Goal: Navigation & Orientation: Find specific page/section

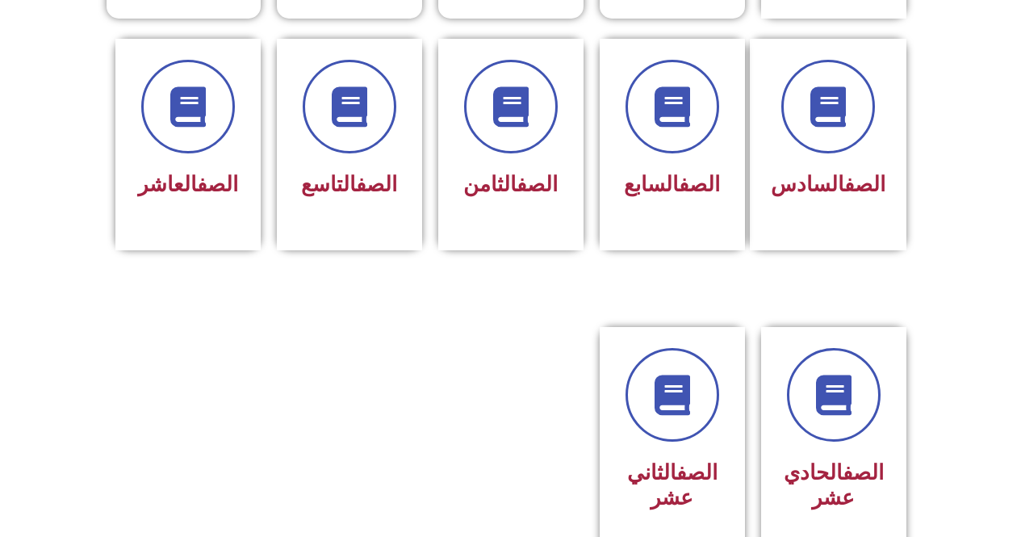
scroll to position [667, 0]
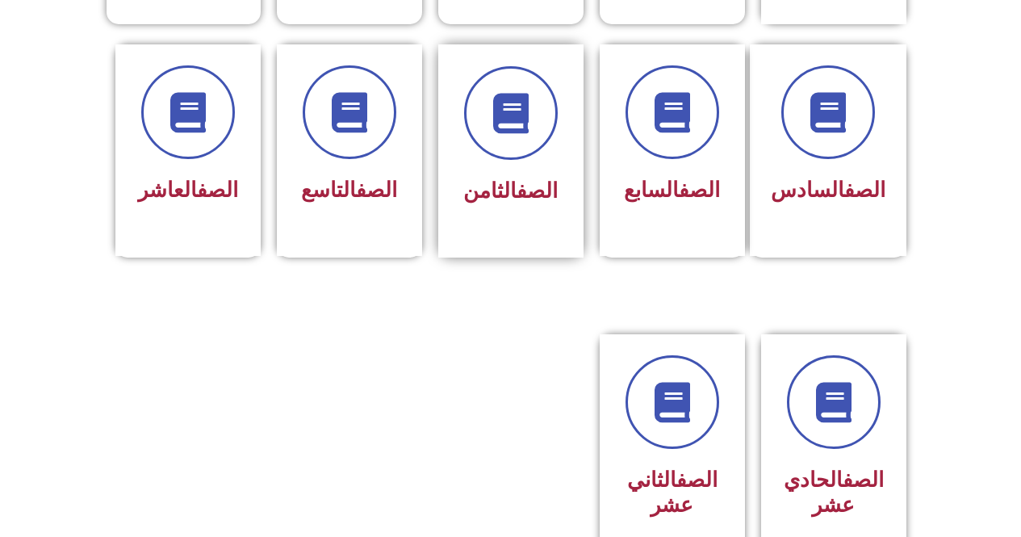
click at [490, 128] on div at bounding box center [511, 113] width 102 height 94
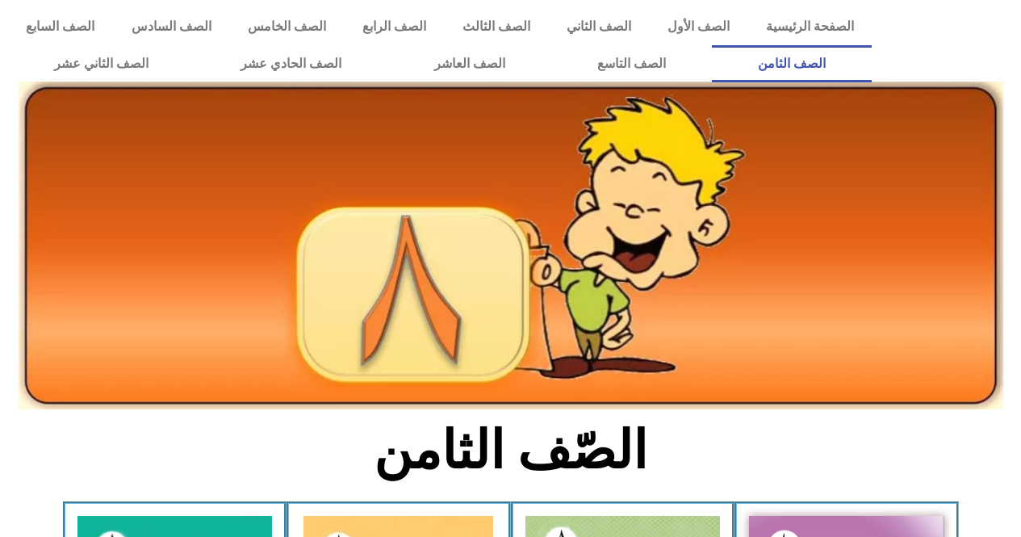
click at [404, 106] on img at bounding box center [511, 245] width 984 height 328
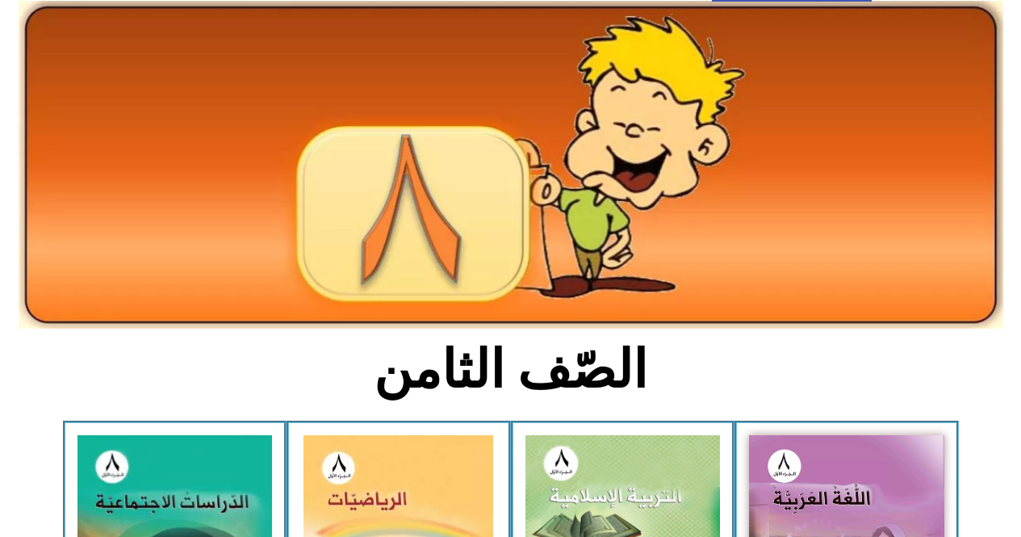
drag, startPoint x: 1015, startPoint y: 204, endPoint x: 1032, endPoint y: 207, distance: 17.1
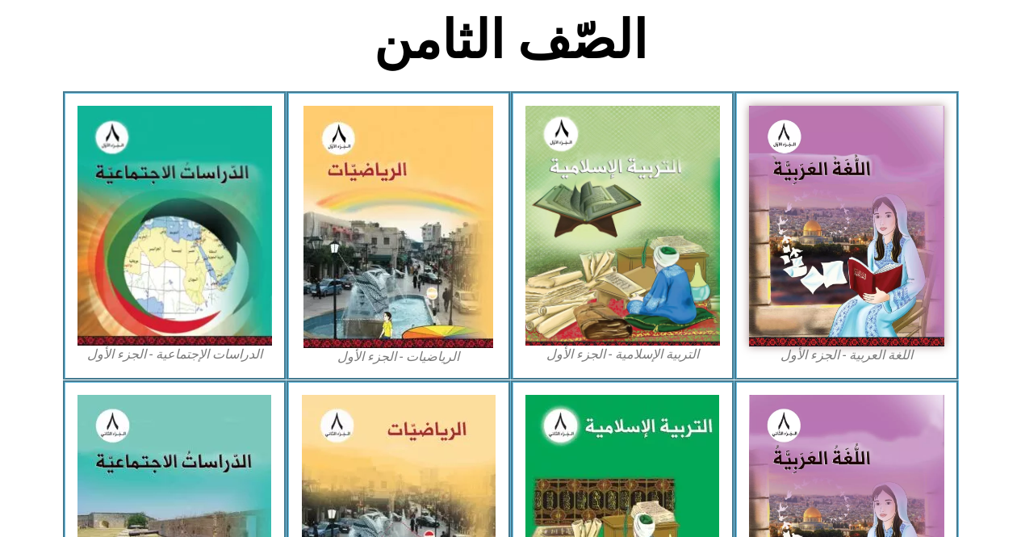
scroll to position [412, 0]
